Goal: Task Accomplishment & Management: Manage account settings

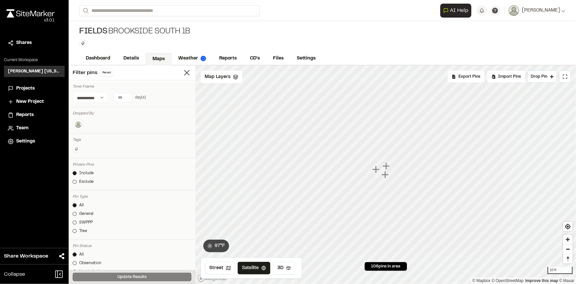
scroll to position [60, 0]
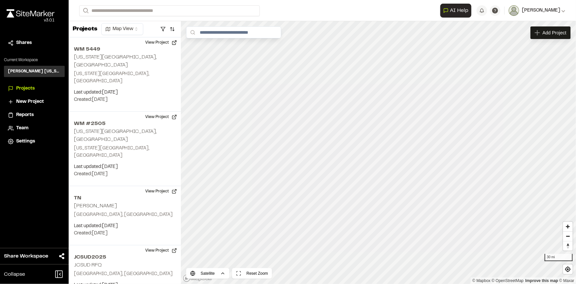
click at [533, 10] on span "[PERSON_NAME]" at bounding box center [541, 10] width 38 height 7
click at [527, 55] on link "Sign Out" at bounding box center [536, 55] width 57 height 10
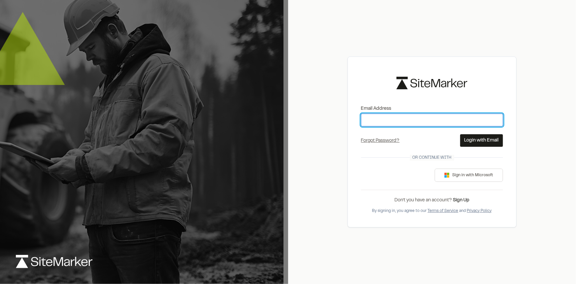
click at [427, 119] on input "Email Address" at bounding box center [432, 120] width 142 height 13
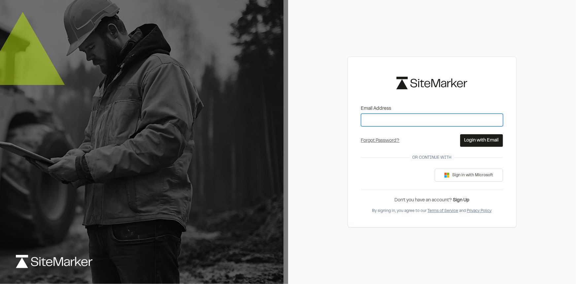
click at [425, 121] on input "Email Address" at bounding box center [432, 120] width 142 height 13
type input "**********"
click at [478, 140] on button "Login with Email" at bounding box center [481, 140] width 43 height 13
